Goal: Check status: Check status

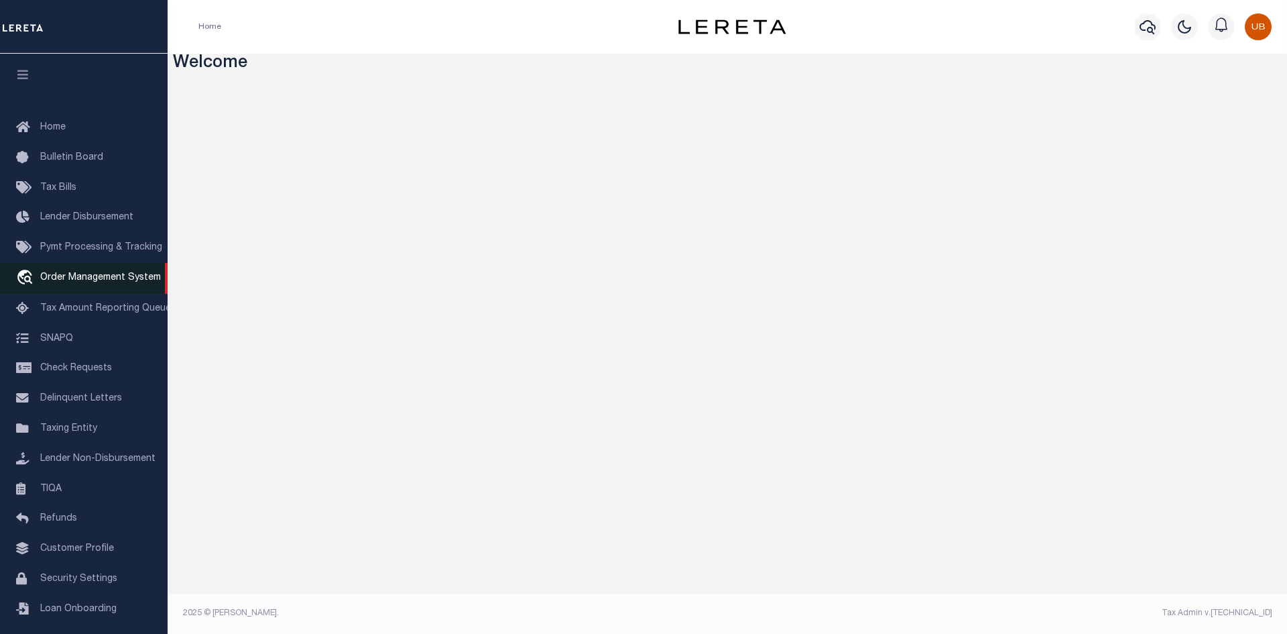
click at [138, 274] on link "travel_explore Order Management System" at bounding box center [84, 278] width 168 height 31
click at [365, 47] on div "Home Profile Sign out" at bounding box center [728, 27] width 1120 height 54
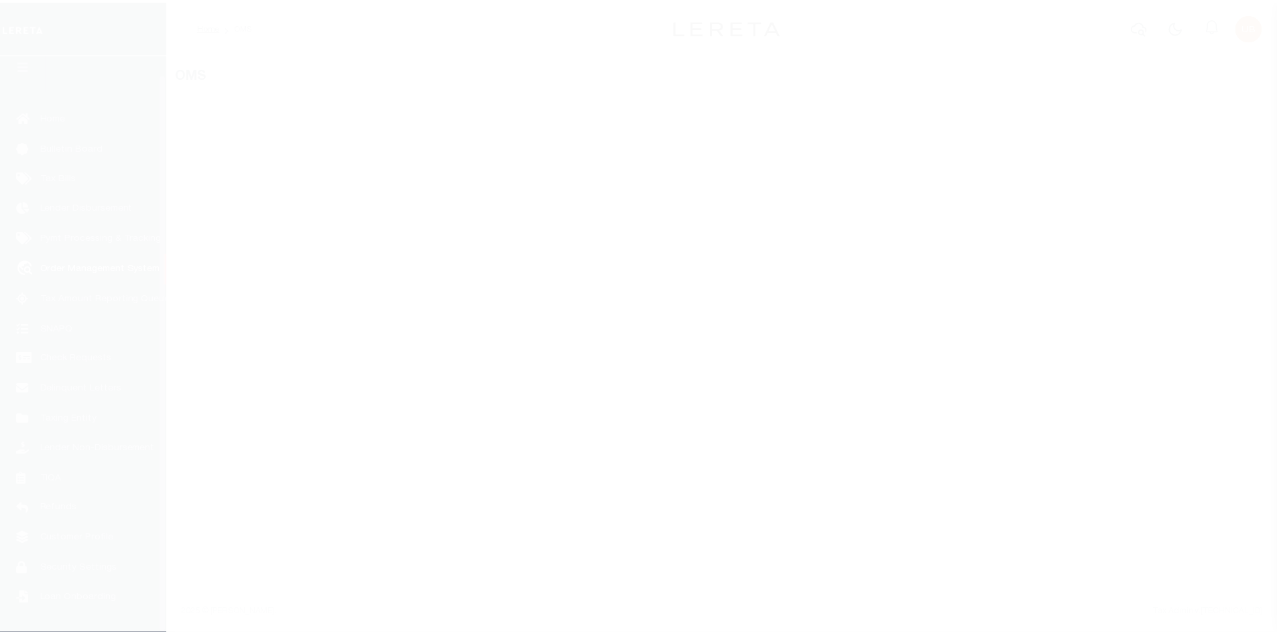
scroll to position [19, 0]
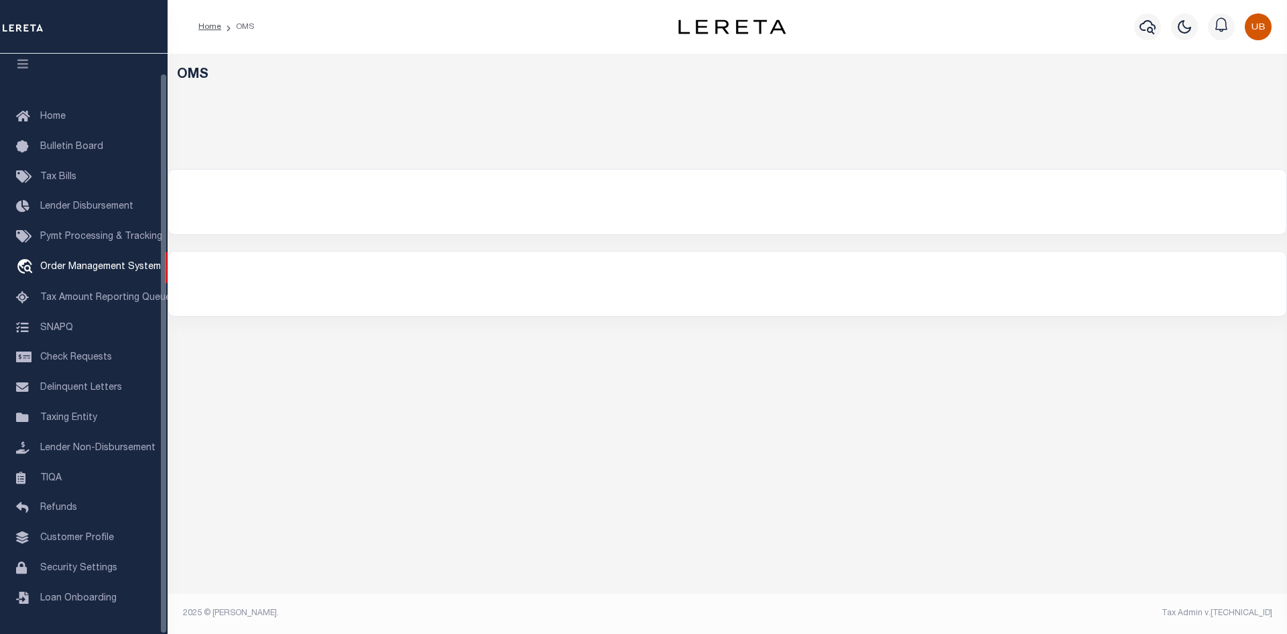
select select "200"
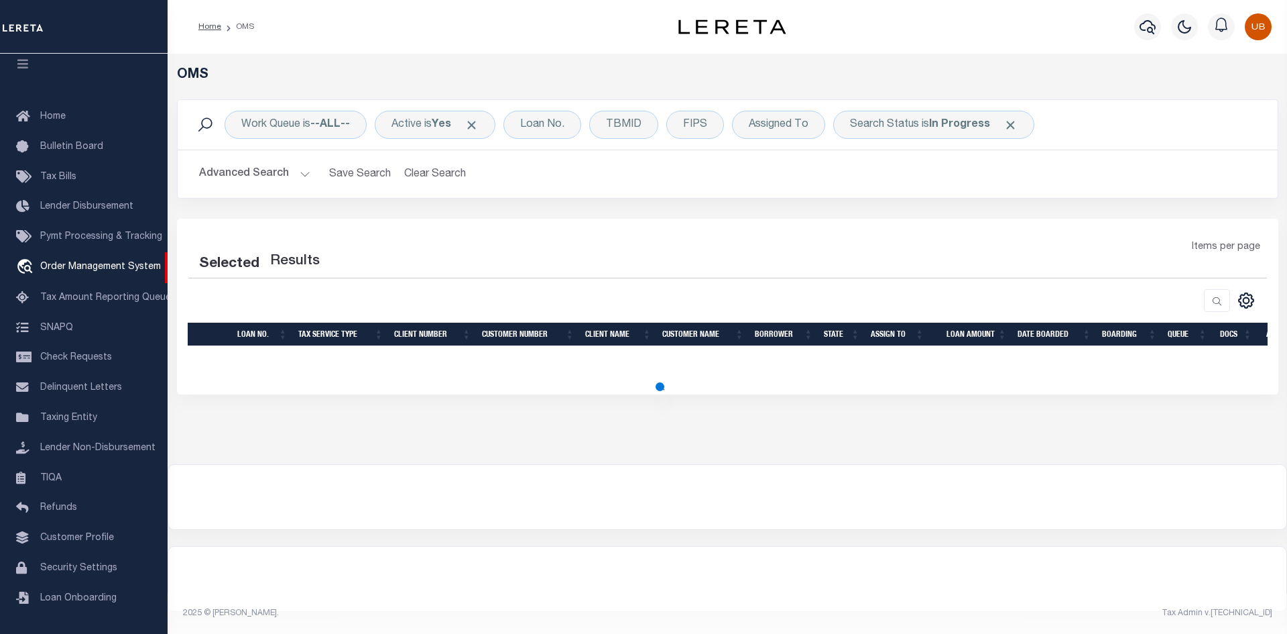
select select "200"
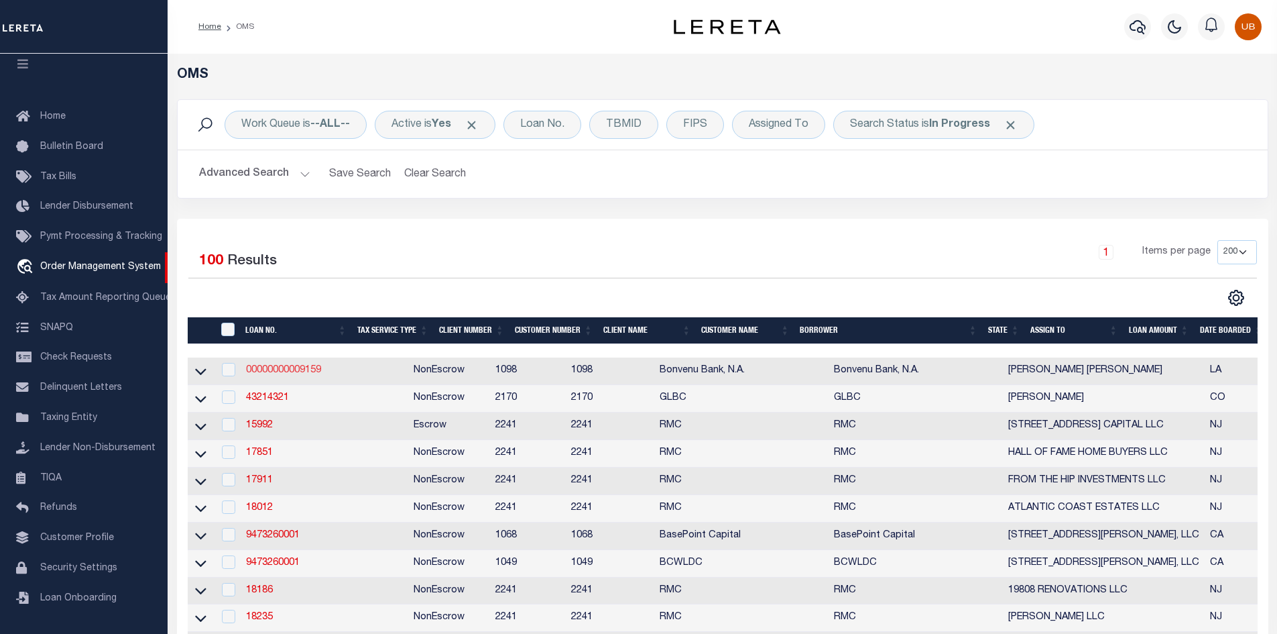
click at [317, 367] on link "00000000009159" at bounding box center [283, 369] width 75 height 9
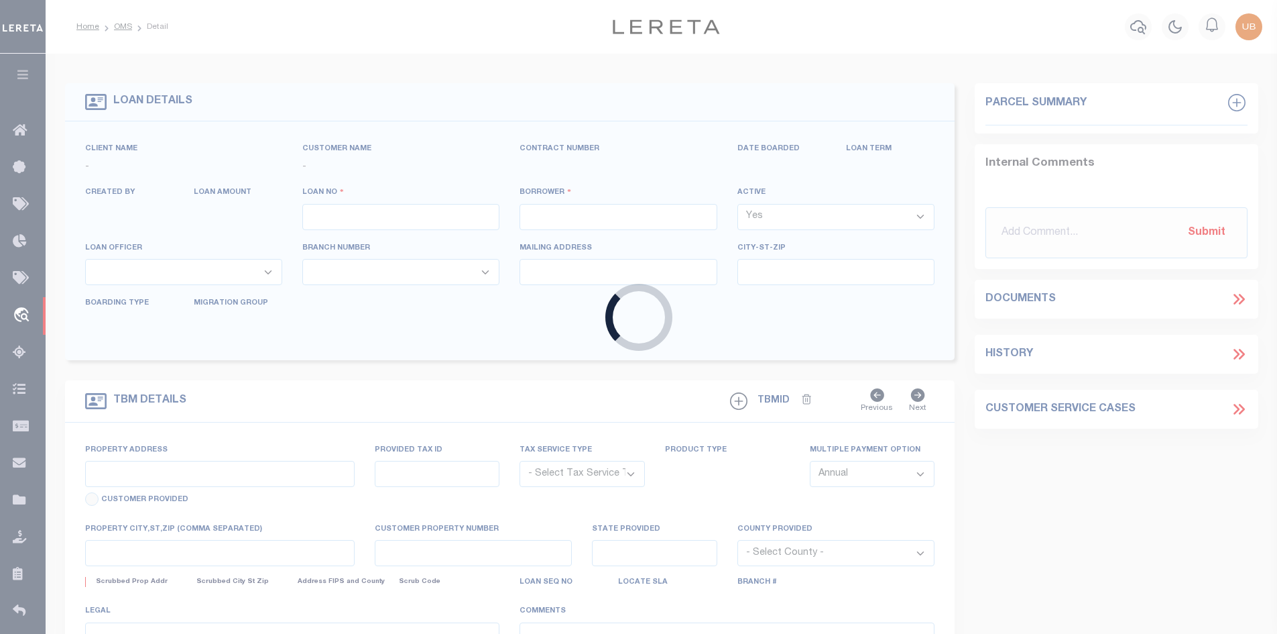
type input "00000000009159"
type input "[PERSON_NAME] [PERSON_NAME]"
select select
type input "214 TECHE DR"
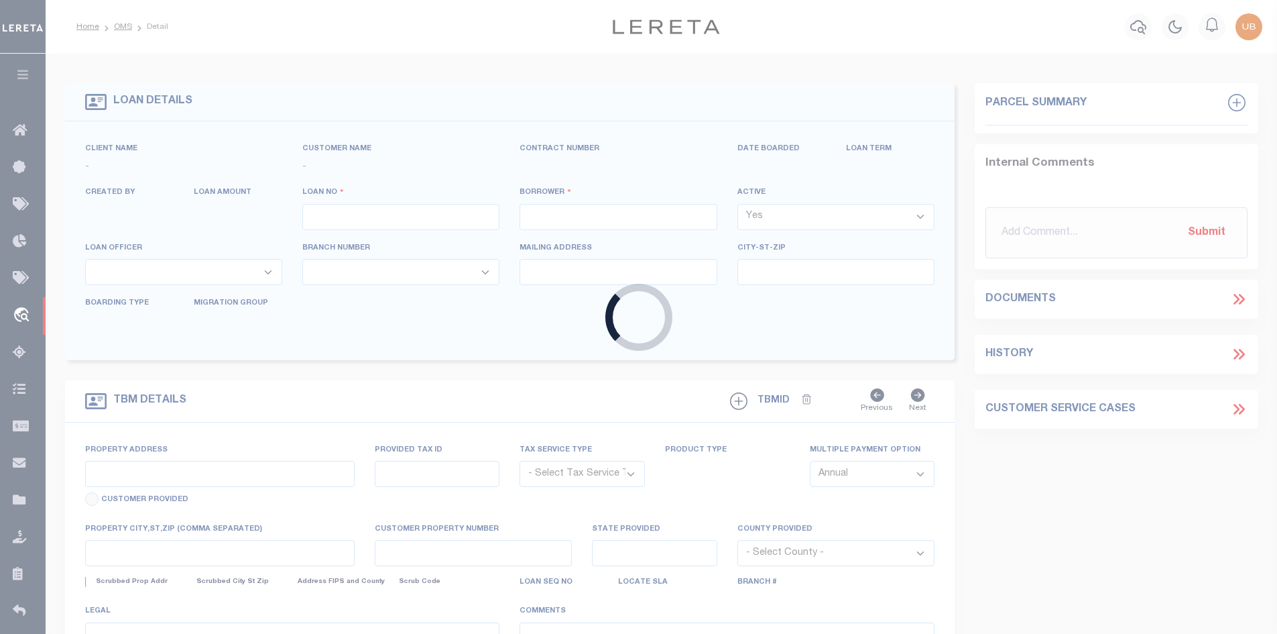
type input "[GEOGRAPHIC_DATA] LA 71111-6338"
select select
select select "10"
select select "NonEscrow"
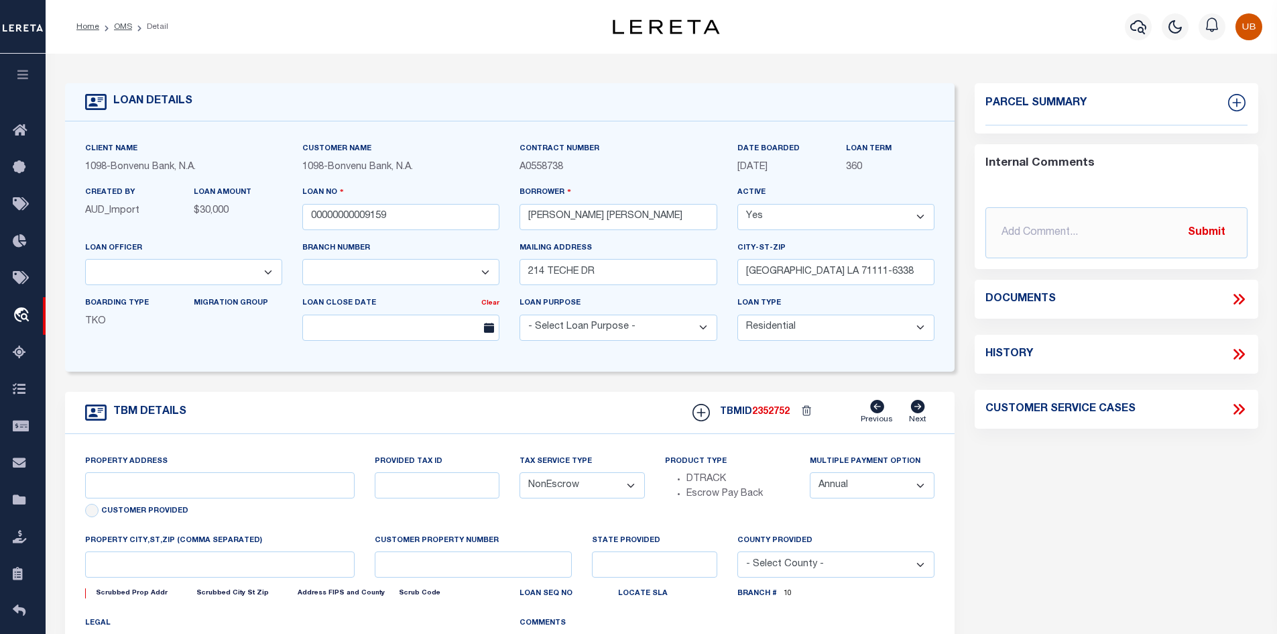
click at [1167, 37] on div at bounding box center [1175, 26] width 37 height 47
select select "1372"
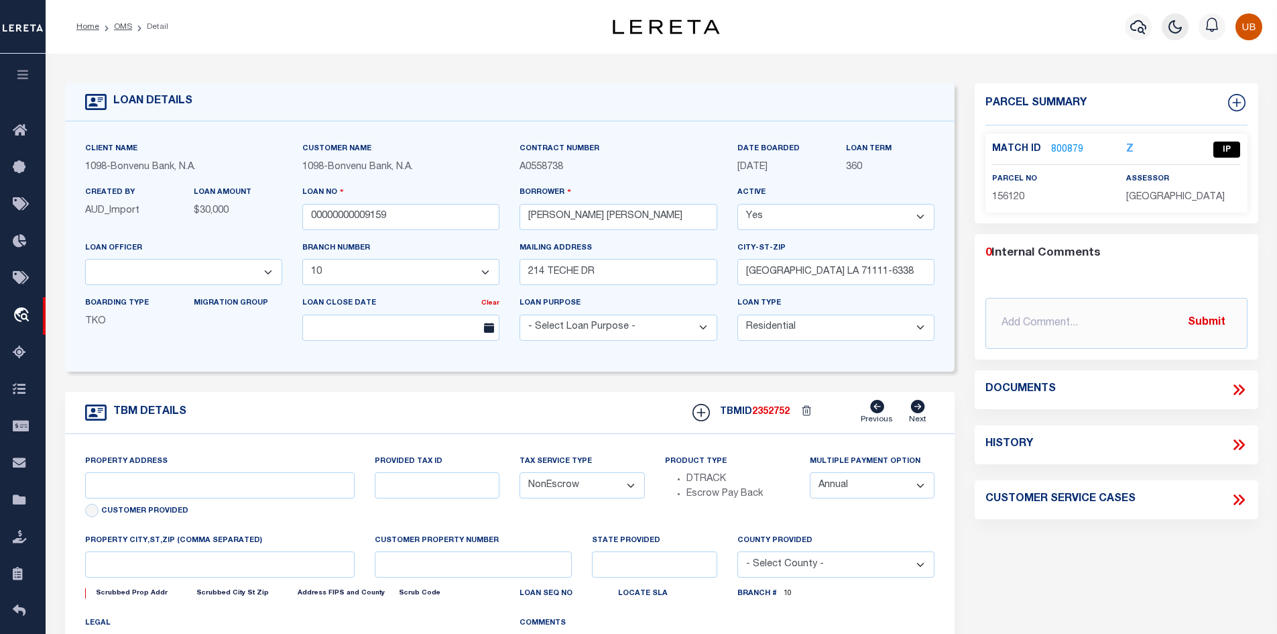
click at [1171, 29] on icon "button" at bounding box center [1175, 27] width 12 height 12
type input "214 TECHE DR"
select select
type input "[GEOGRAPHIC_DATA], LA 71111"
type input "LA"
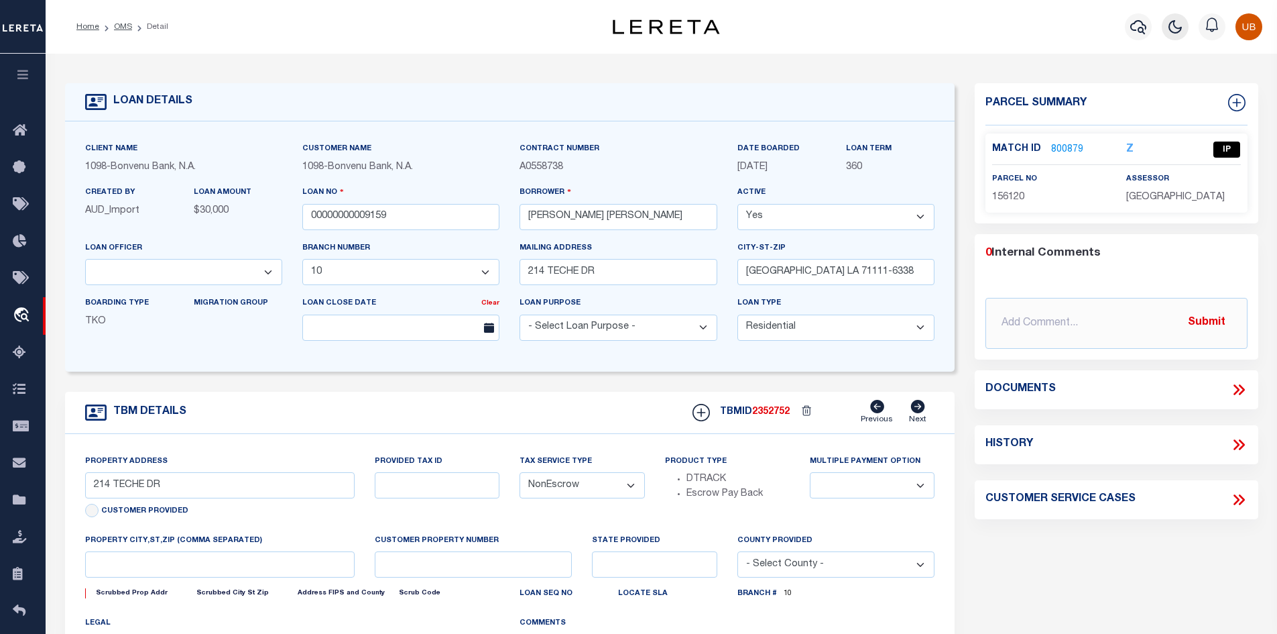
select select
type textarea "2ND MTG/[STREET_ADDRESS]"
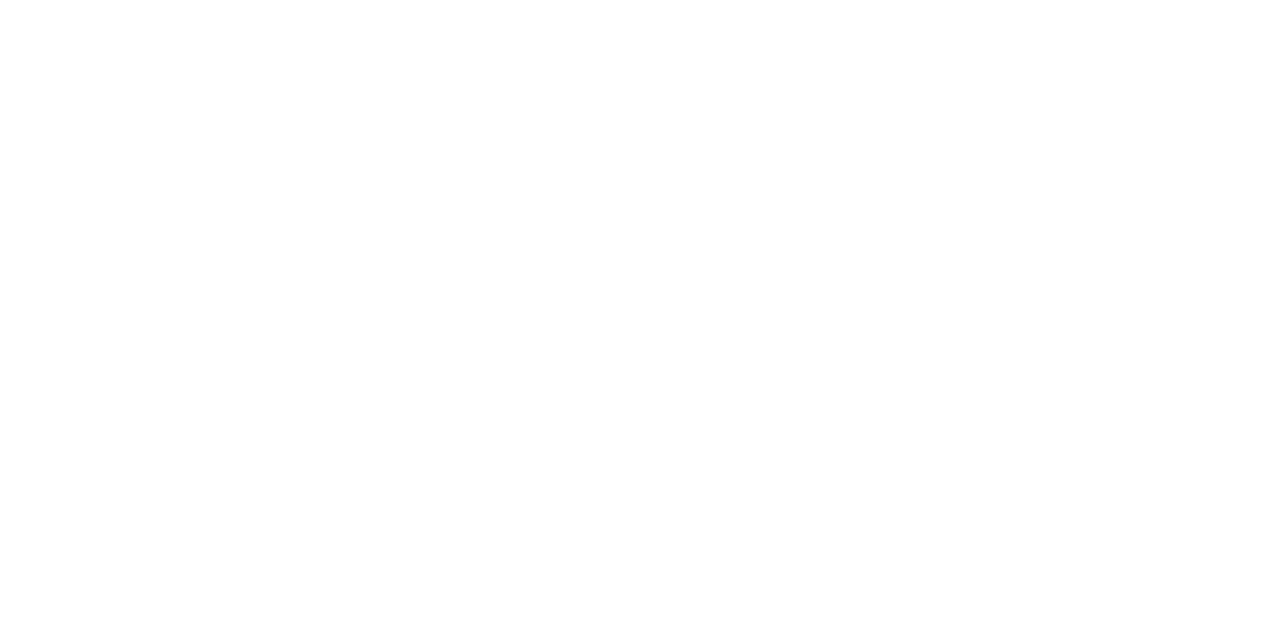
select select "10851"
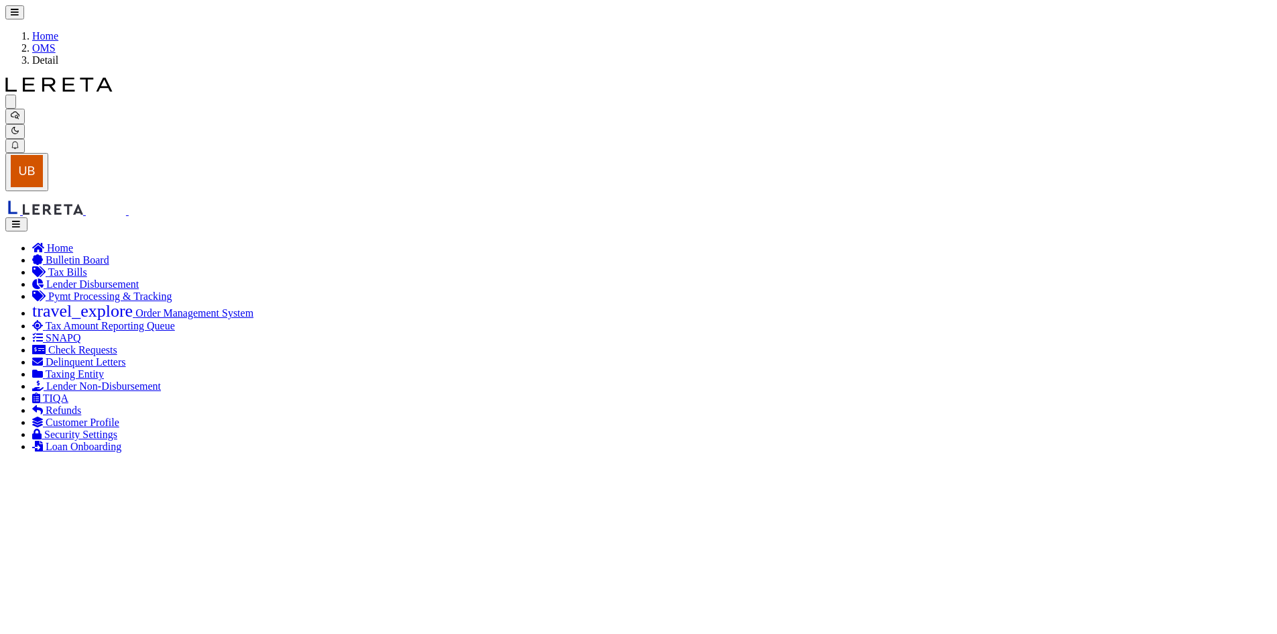
checkbox input "false"
select select "IP"
type input "[PERSON_NAME], [PERSON_NAME]"
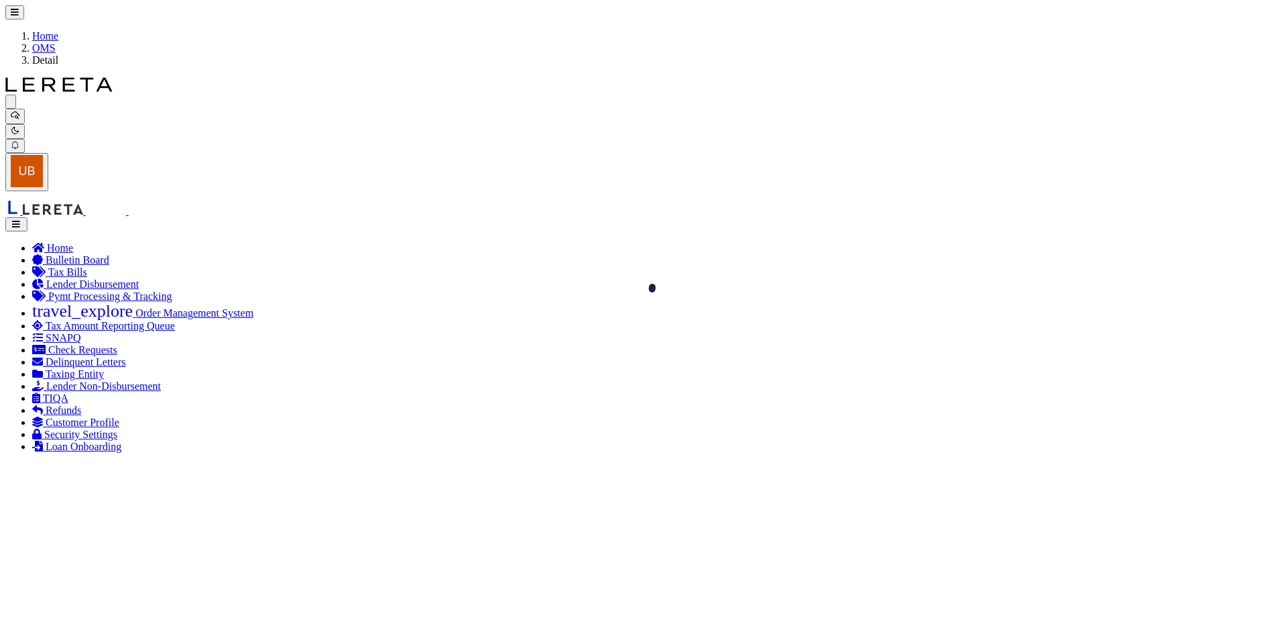
type input "214 TECHE DR"
type input "LA"
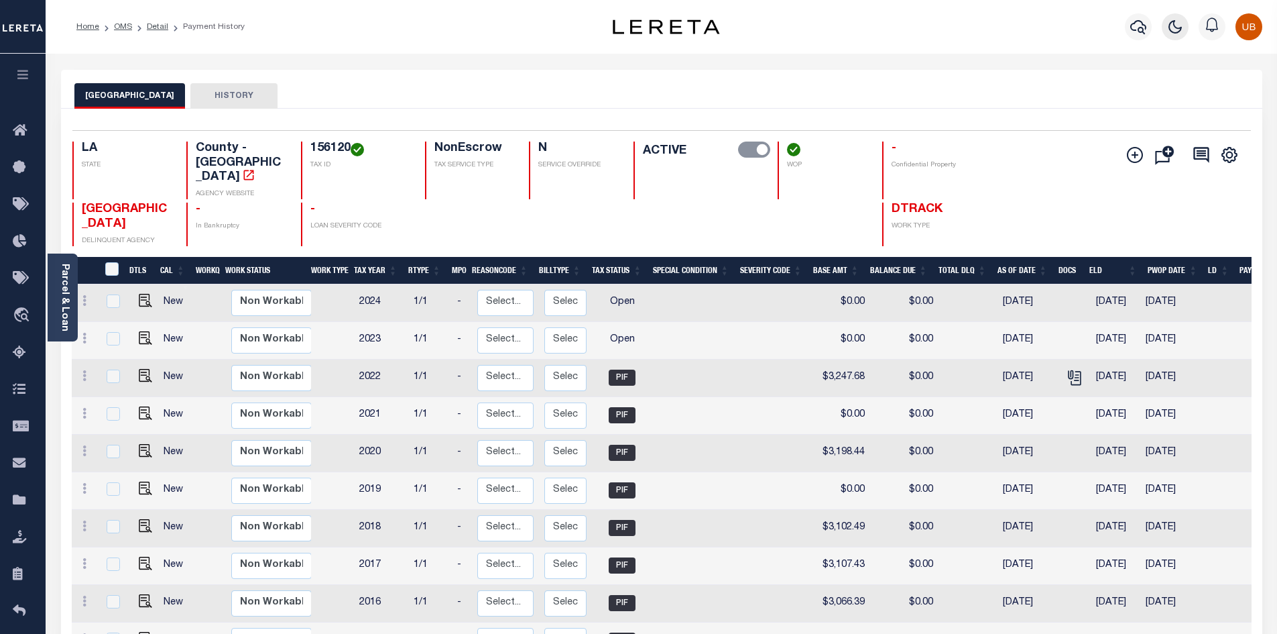
click at [1167, 36] on button "button" at bounding box center [1175, 26] width 27 height 27
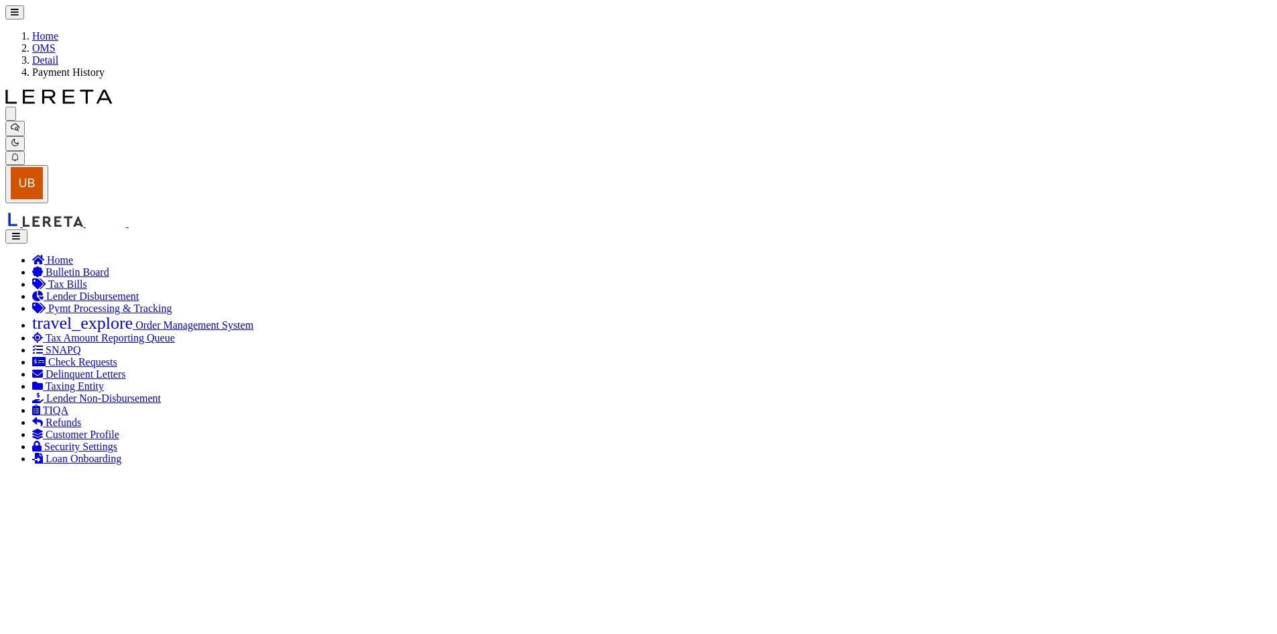
click at [27, 229] on button "button" at bounding box center [16, 236] width 22 height 14
